Goal: Information Seeking & Learning: Learn about a topic

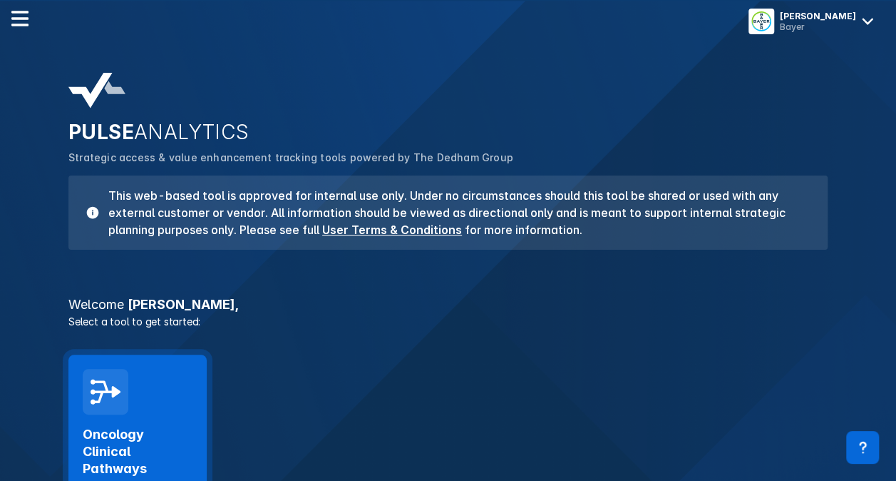
click at [155, 443] on h2 "Oncology Clinical Pathways" at bounding box center [138, 451] width 110 height 51
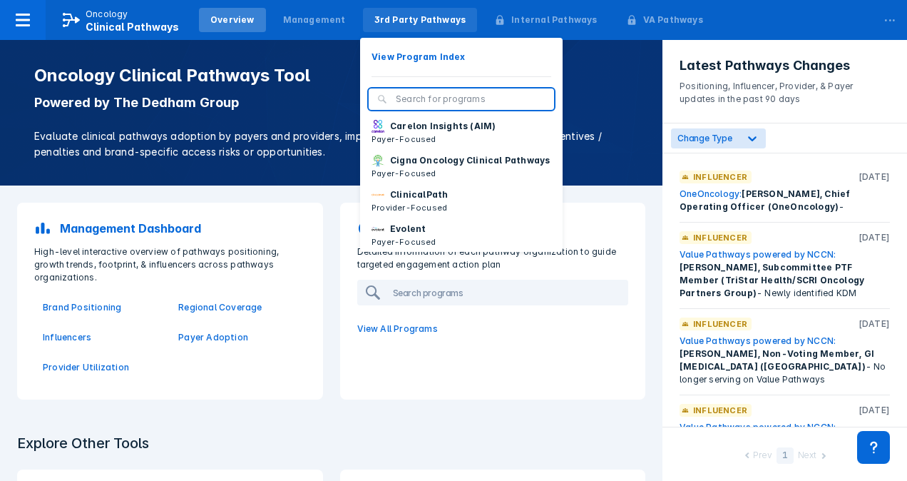
click at [405, 19] on div "3rd Party Pathways" at bounding box center [420, 20] width 92 height 13
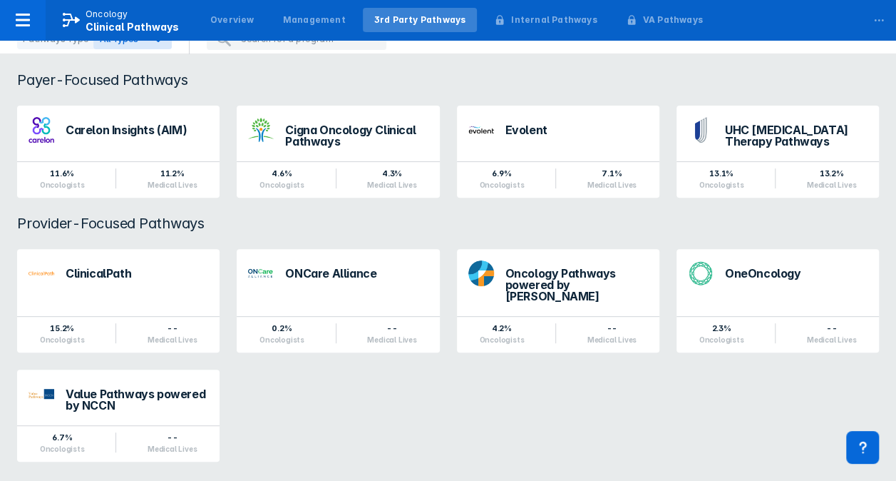
scroll to position [145, 0]
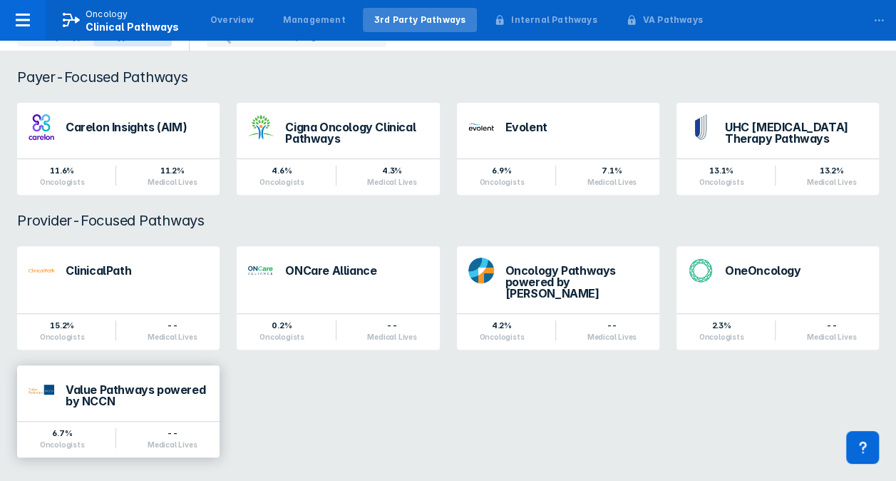
click at [96, 384] on div "Value Pathways powered by NCCN" at bounding box center [137, 395] width 143 height 23
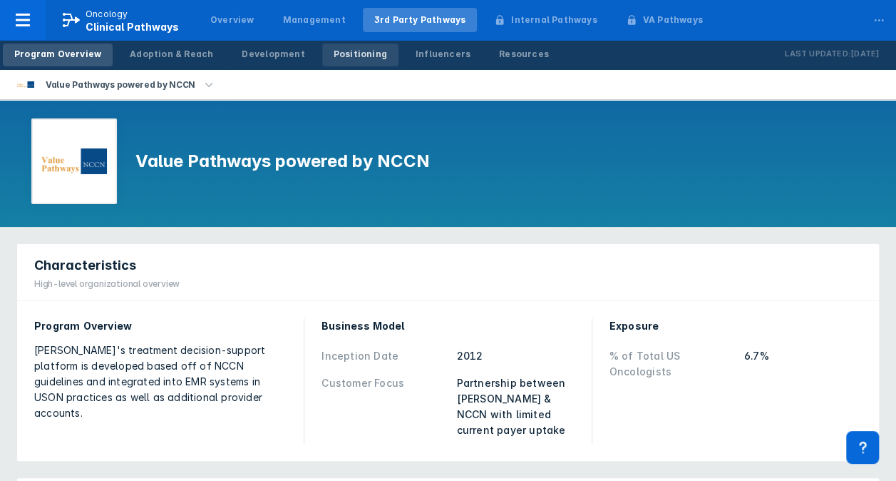
click at [341, 56] on div "Positioning" at bounding box center [360, 54] width 53 height 13
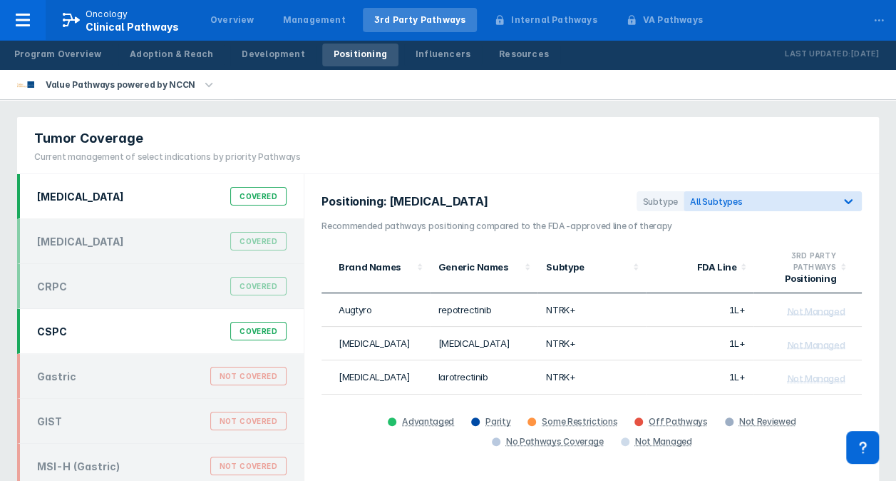
click at [126, 328] on div "CSPC Covered" at bounding box center [162, 330] width 267 height 27
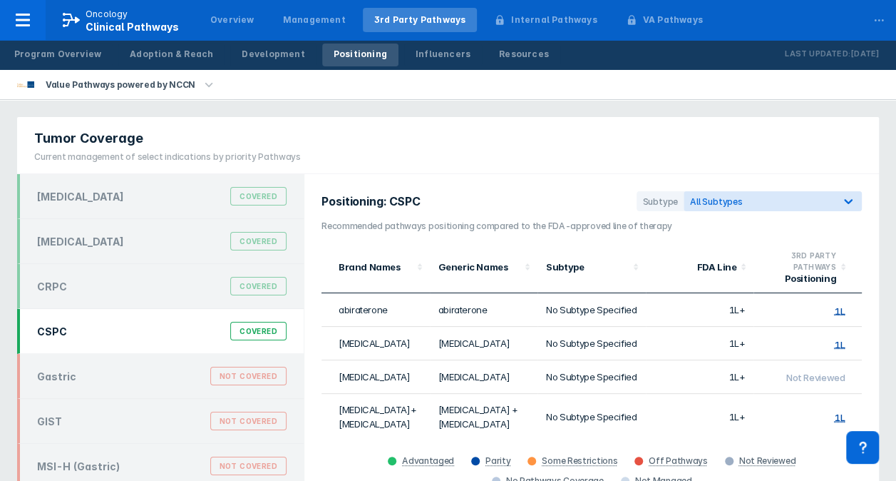
drag, startPoint x: 653, startPoint y: 347, endPoint x: 535, endPoint y: 131, distance: 246.3
click at [535, 131] on div "Tumor Coverage Current management of select indications by priority Pathways" at bounding box center [448, 145] width 862 height 57
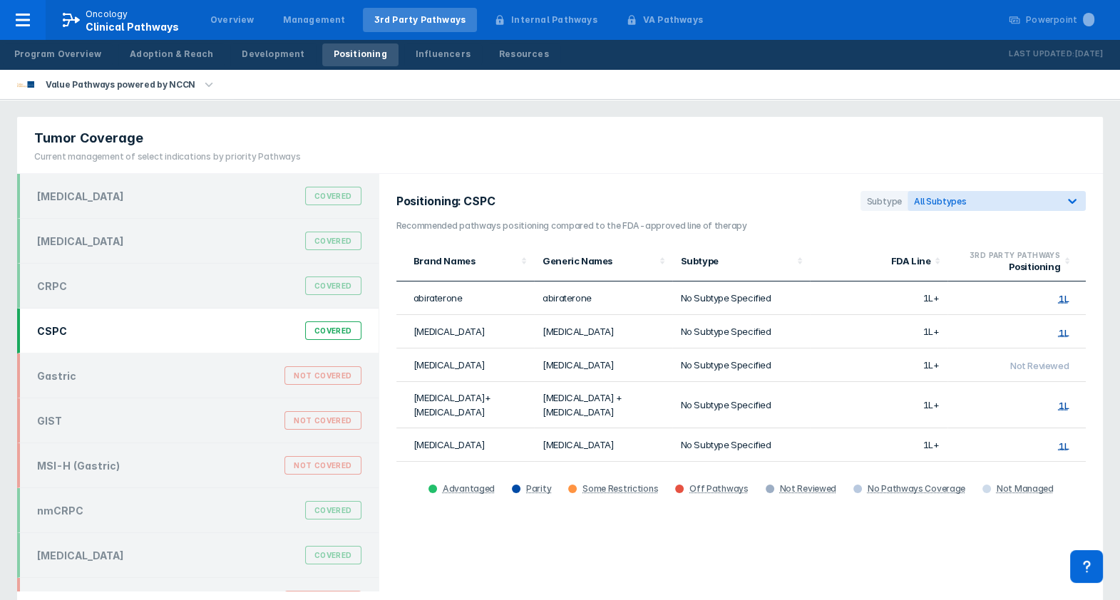
drag, startPoint x: 863, startPoint y: 1, endPoint x: 691, endPoint y: 161, distance: 235.1
click at [691, 161] on div "Tumor Coverage Current management of select indications by priority Pathways" at bounding box center [560, 145] width 1086 height 57
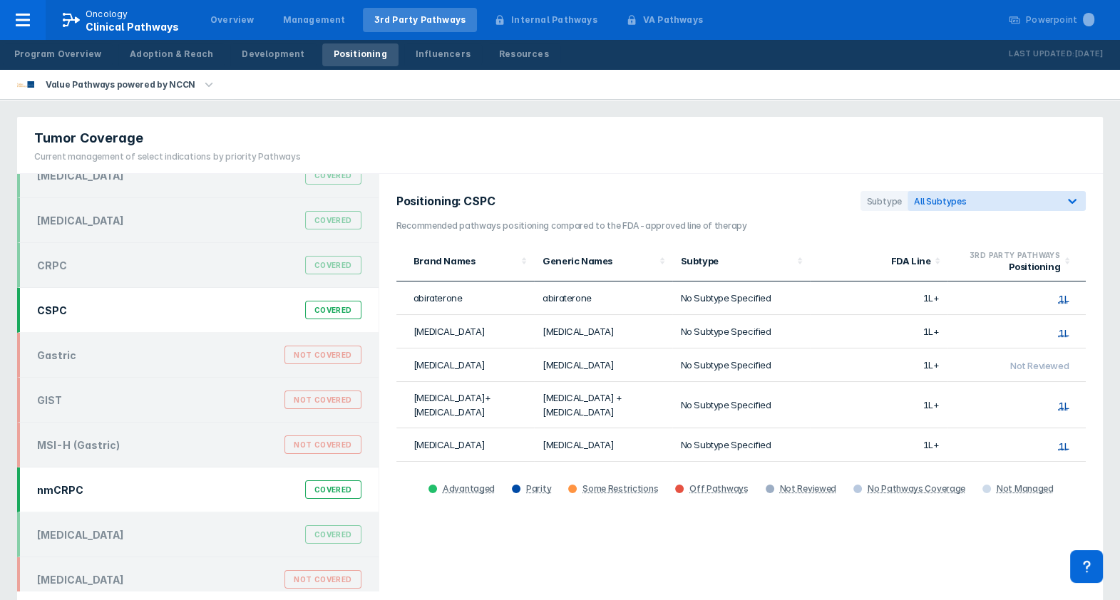
scroll to position [31, 0]
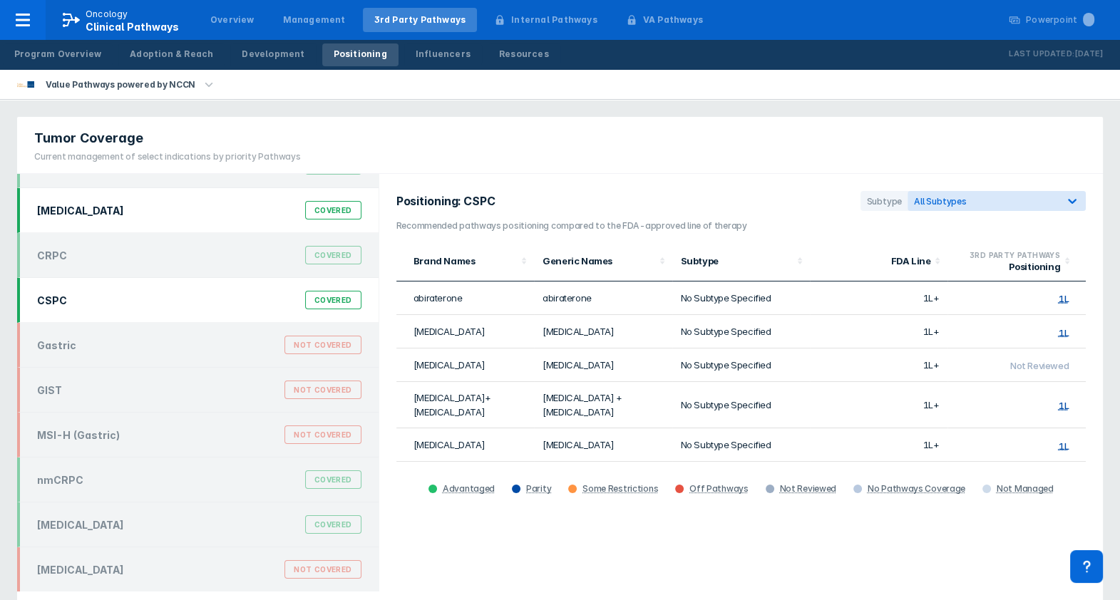
click at [119, 205] on div "Colorectal Cancer" at bounding box center [80, 211] width 87 height 12
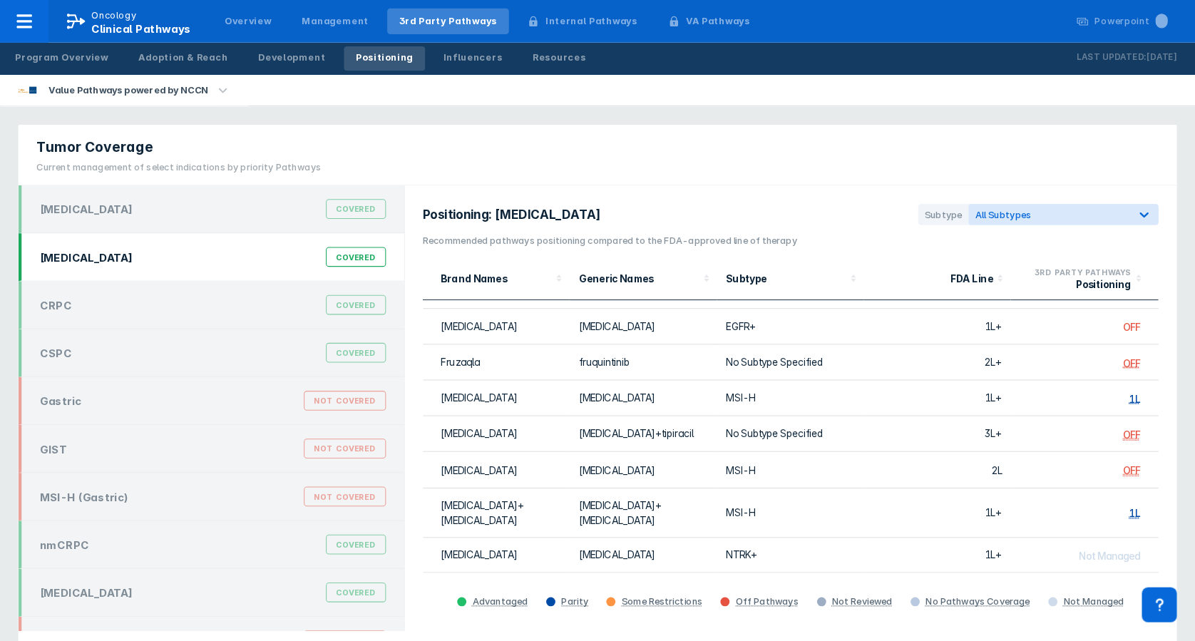
scroll to position [0, 0]
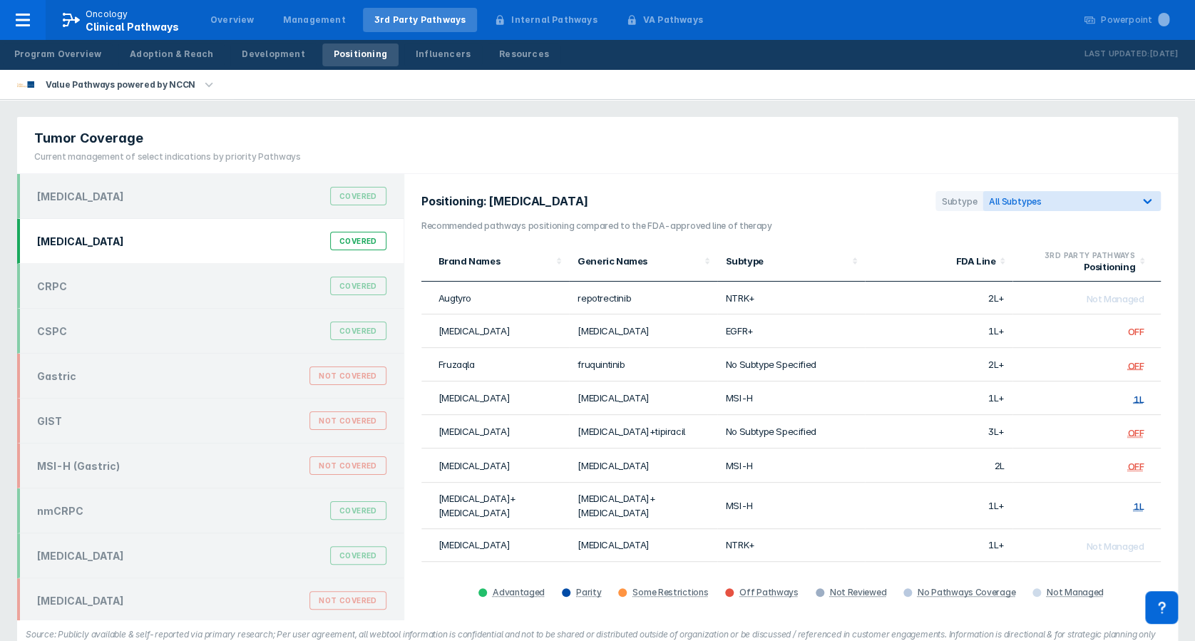
drag, startPoint x: 1073, startPoint y: 0, endPoint x: 665, endPoint y: 155, distance: 436.4
click at [665, 155] on div "Tumor Coverage Current management of select indications by priority Pathways" at bounding box center [597, 145] width 1161 height 57
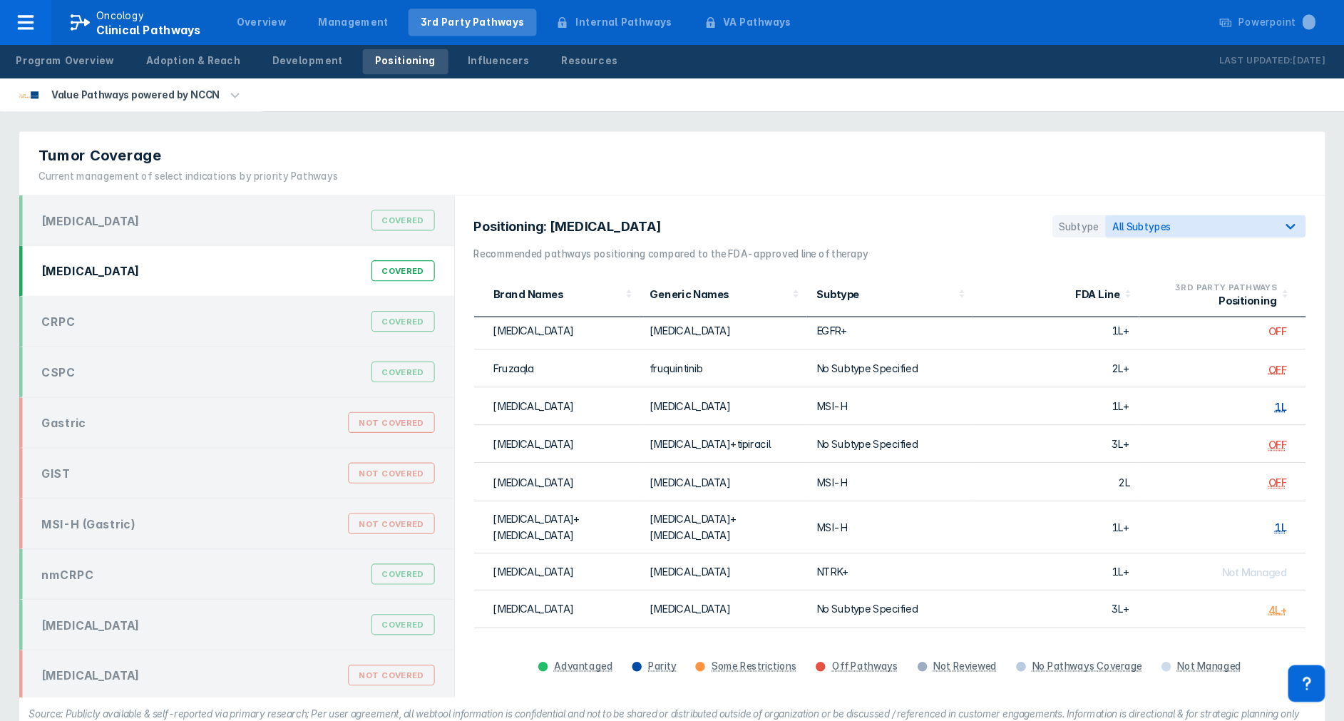
scroll to position [29, 0]
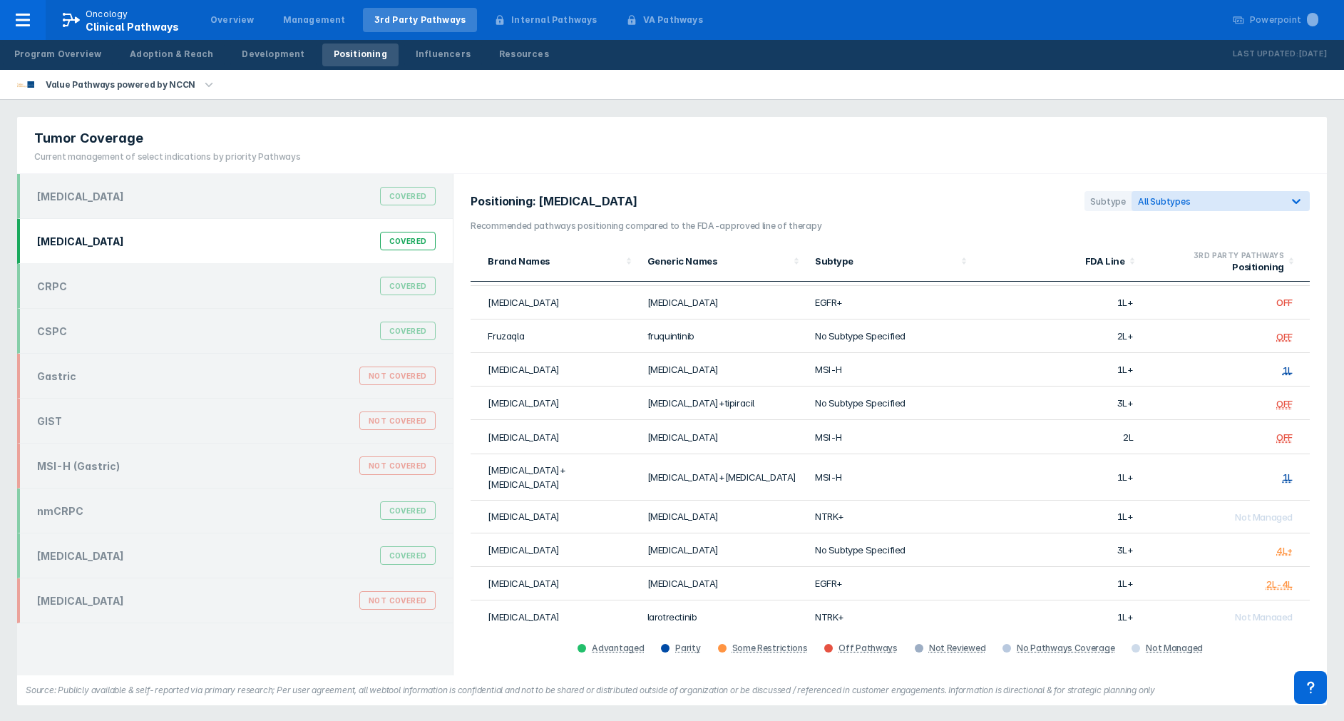
drag, startPoint x: 1144, startPoint y: 1, endPoint x: 818, endPoint y: 139, distance: 354.0
click at [818, 139] on div "Tumor Coverage Current management of select indications by priority Pathways" at bounding box center [672, 145] width 1310 height 57
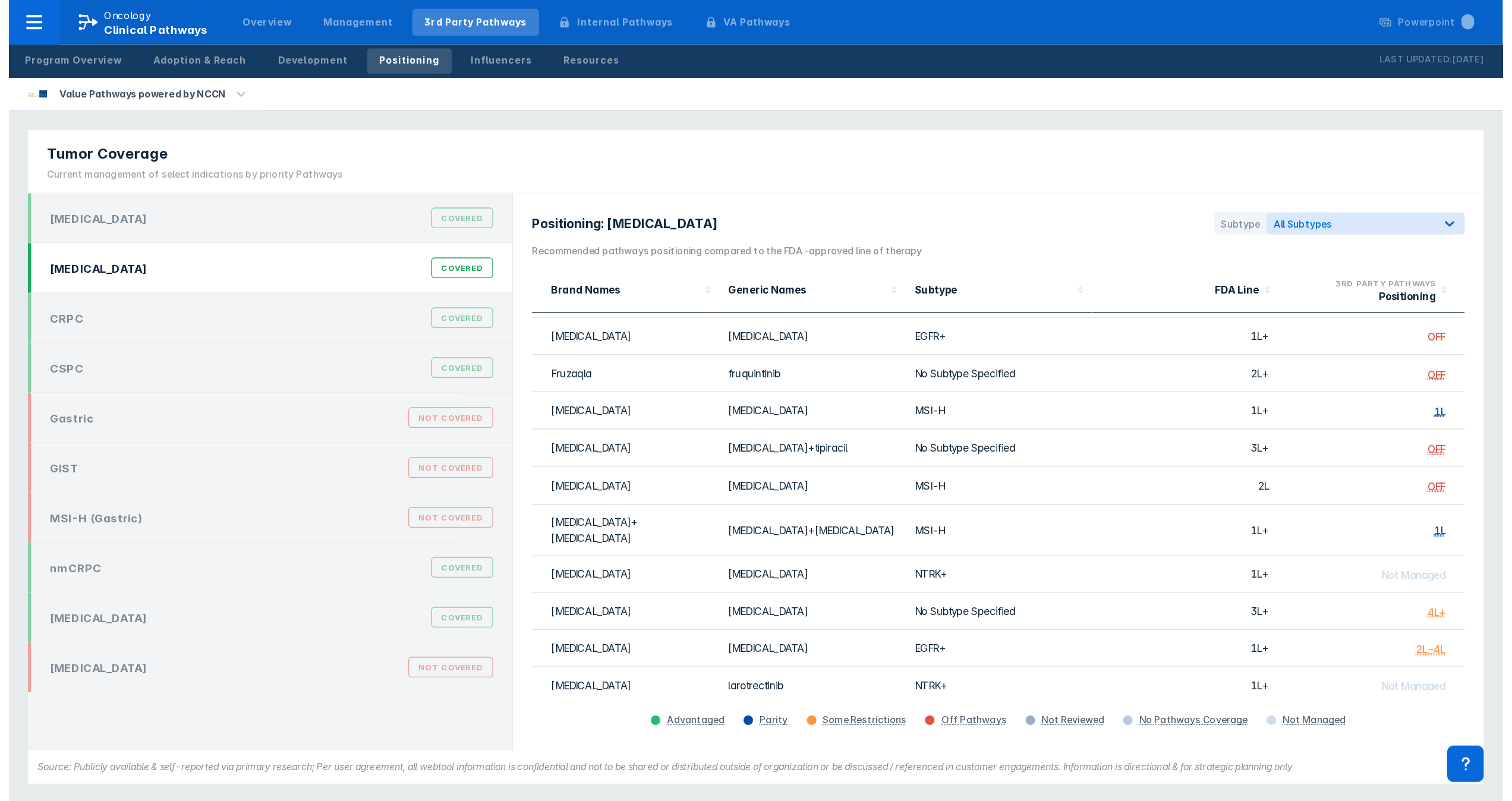
scroll to position [0, 0]
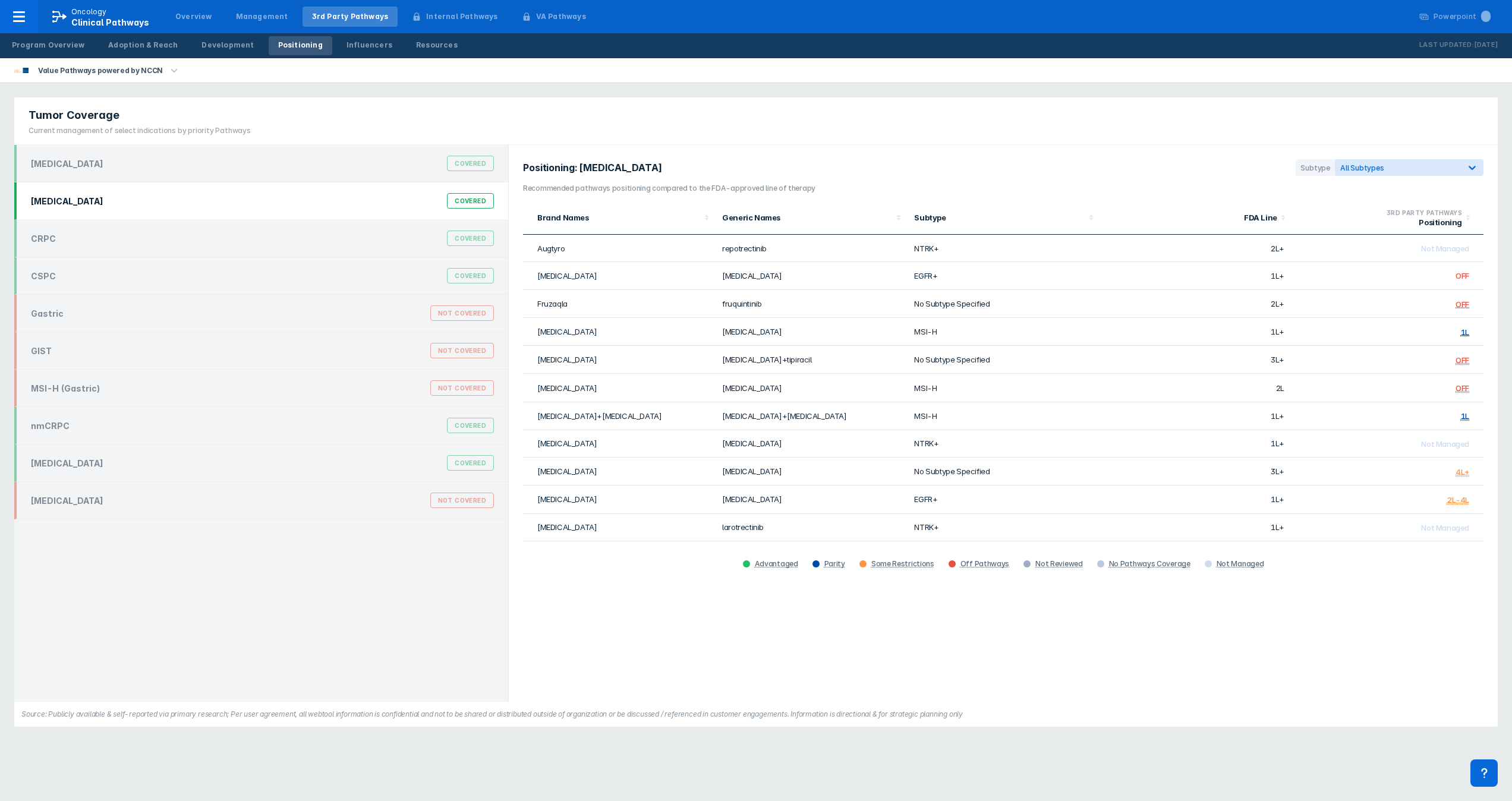
drag, startPoint x: 1074, startPoint y: 0, endPoint x: 949, endPoint y: 115, distance: 169.9
click at [755, 115] on div "Tumor Coverage Current management of select indications by priority Pathways" at bounding box center [756, 121] width 1484 height 48
